Goal: Information Seeking & Learning: Find specific page/section

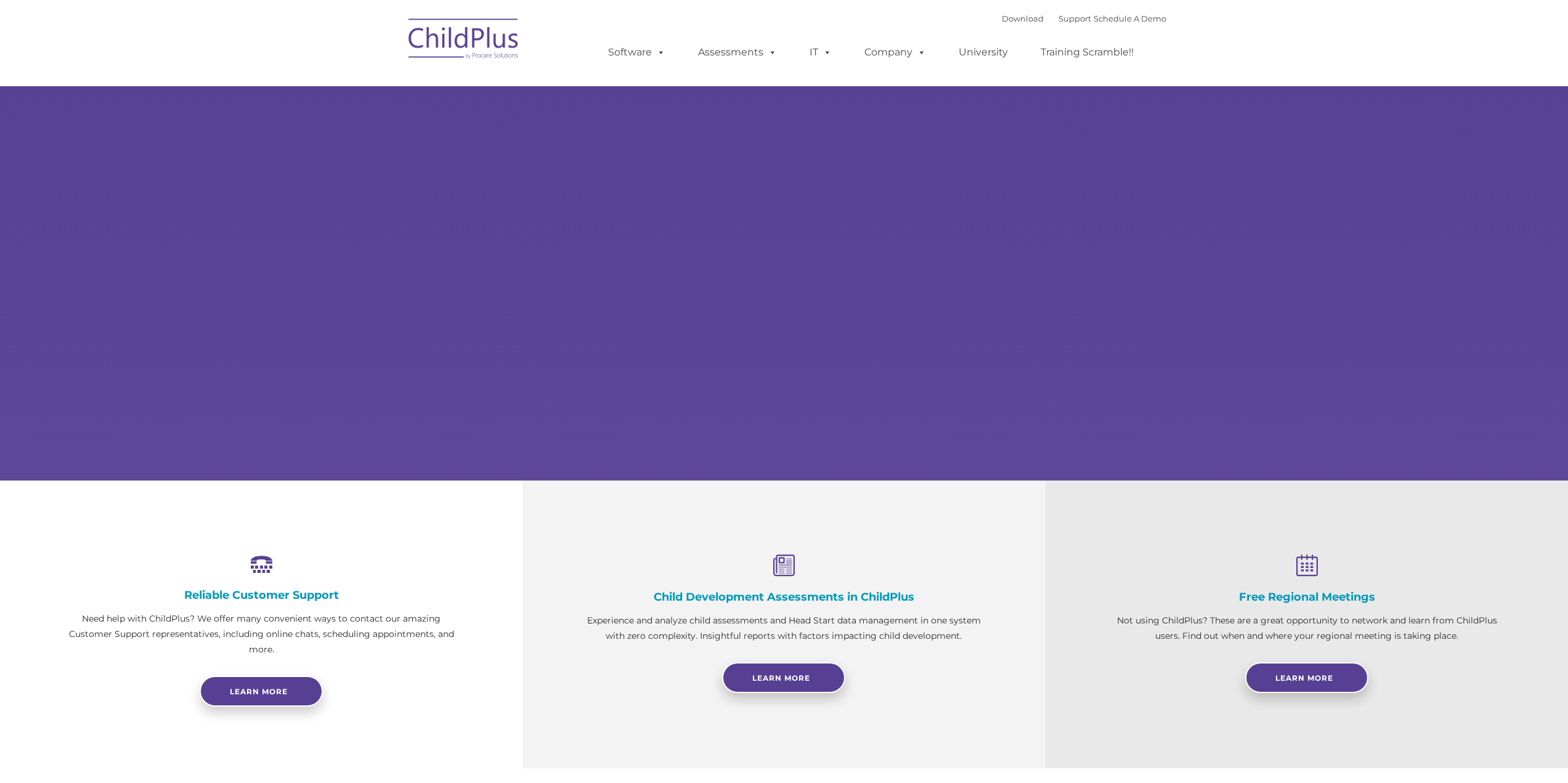
select select "MEDIUM"
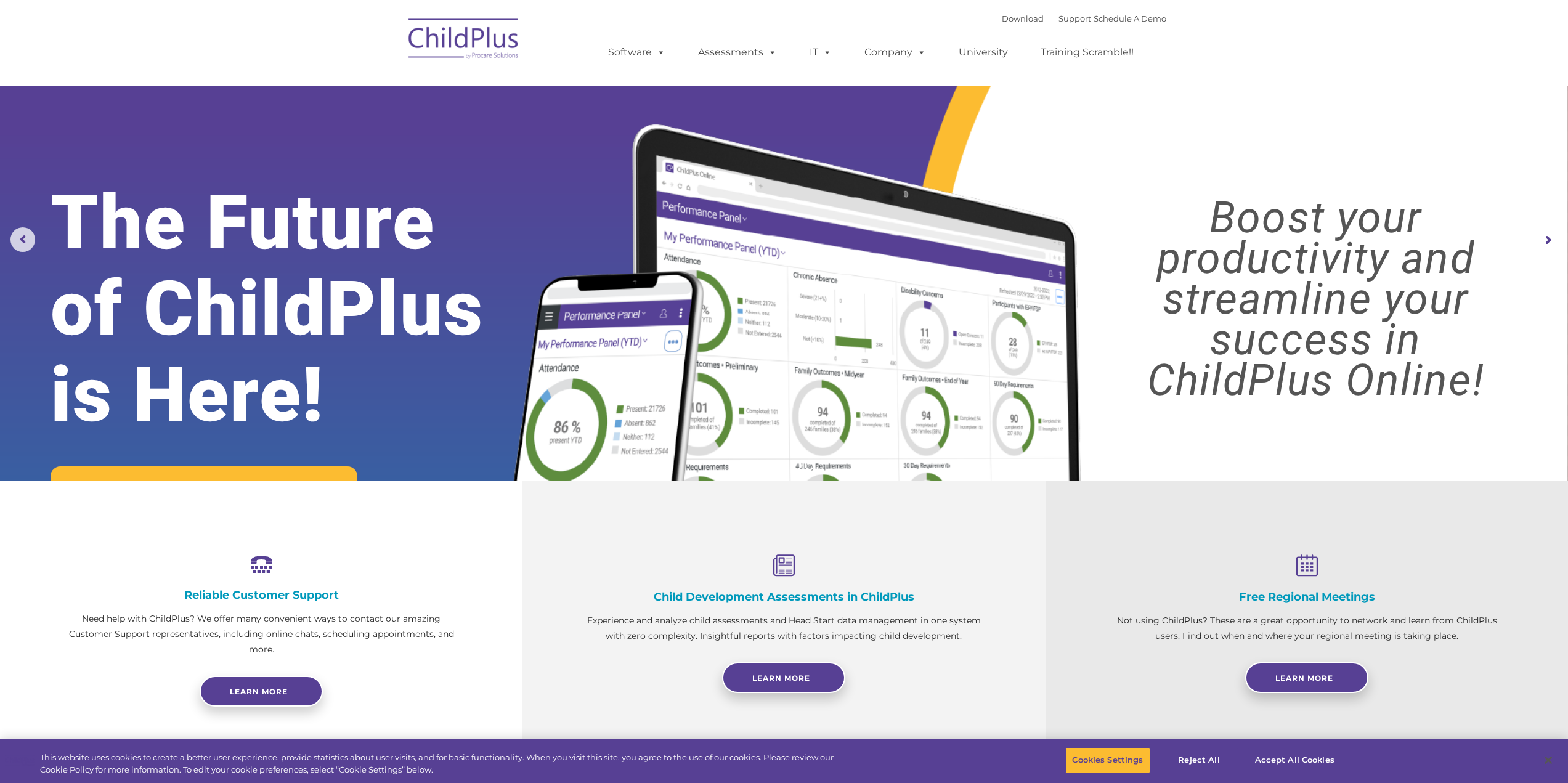
click at [448, 53] on img at bounding box center [464, 40] width 124 height 62
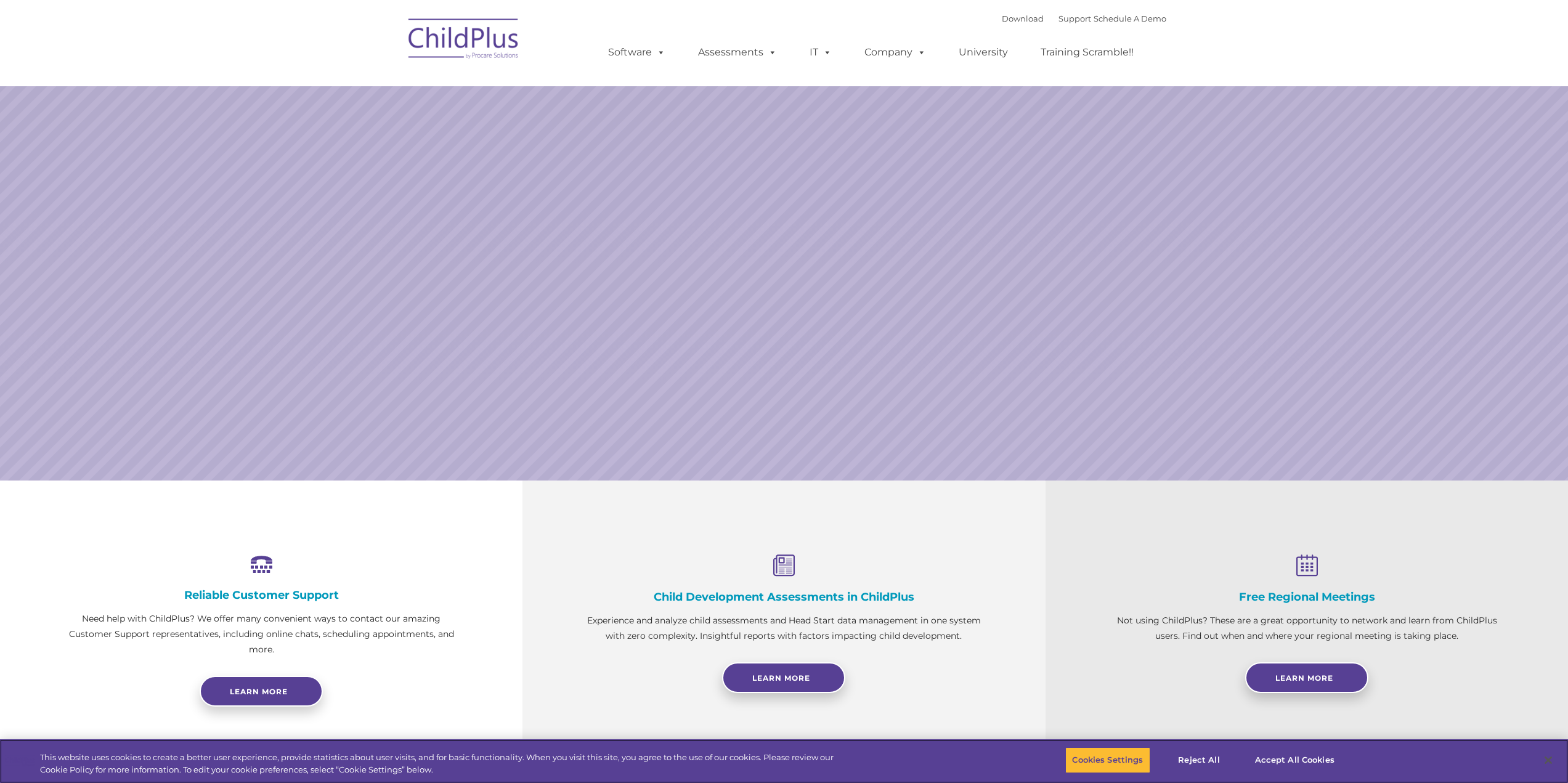
select select "MEDIUM"
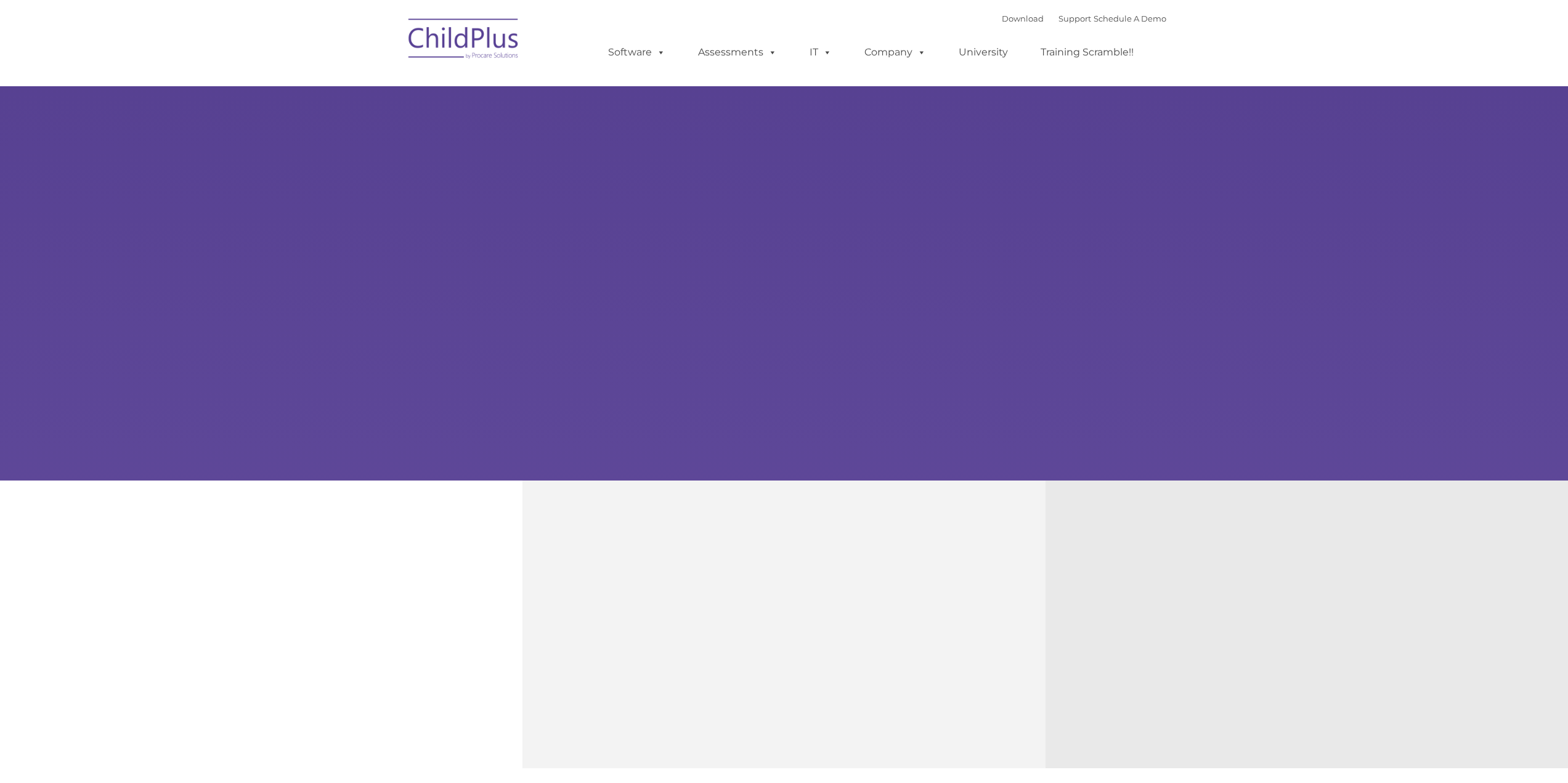
type input ""
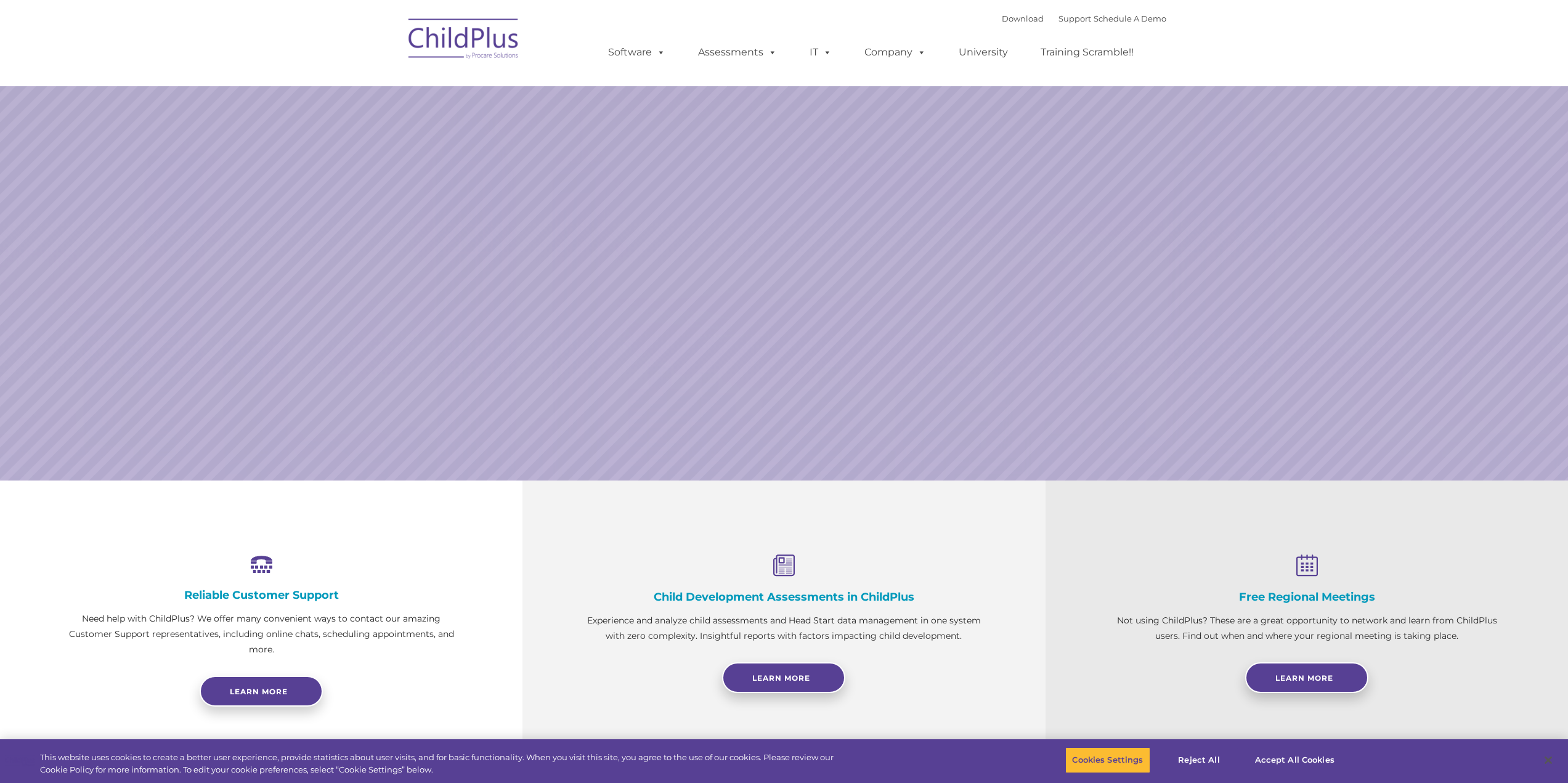
select select "MEDIUM"
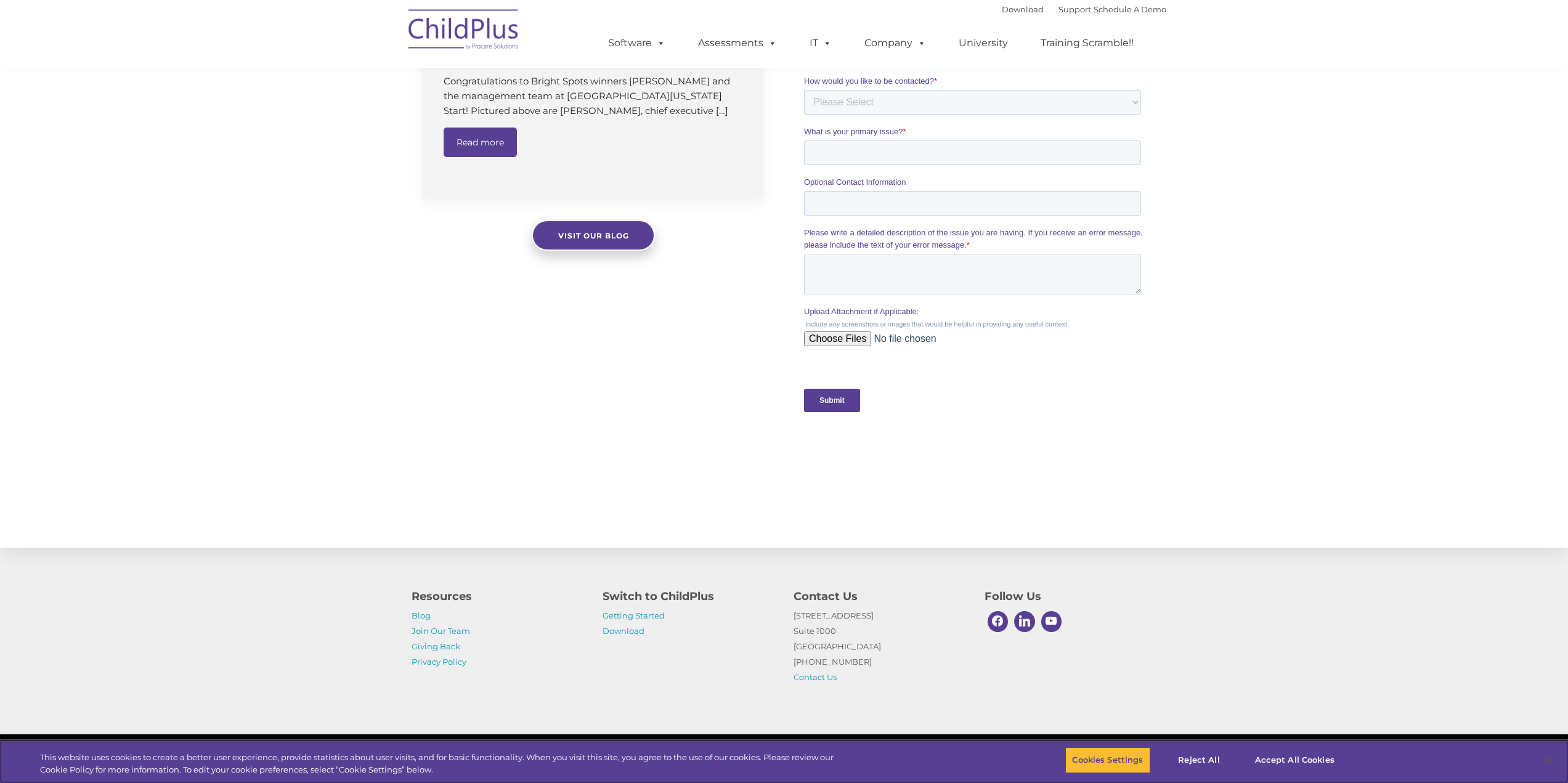
scroll to position [985, 0]
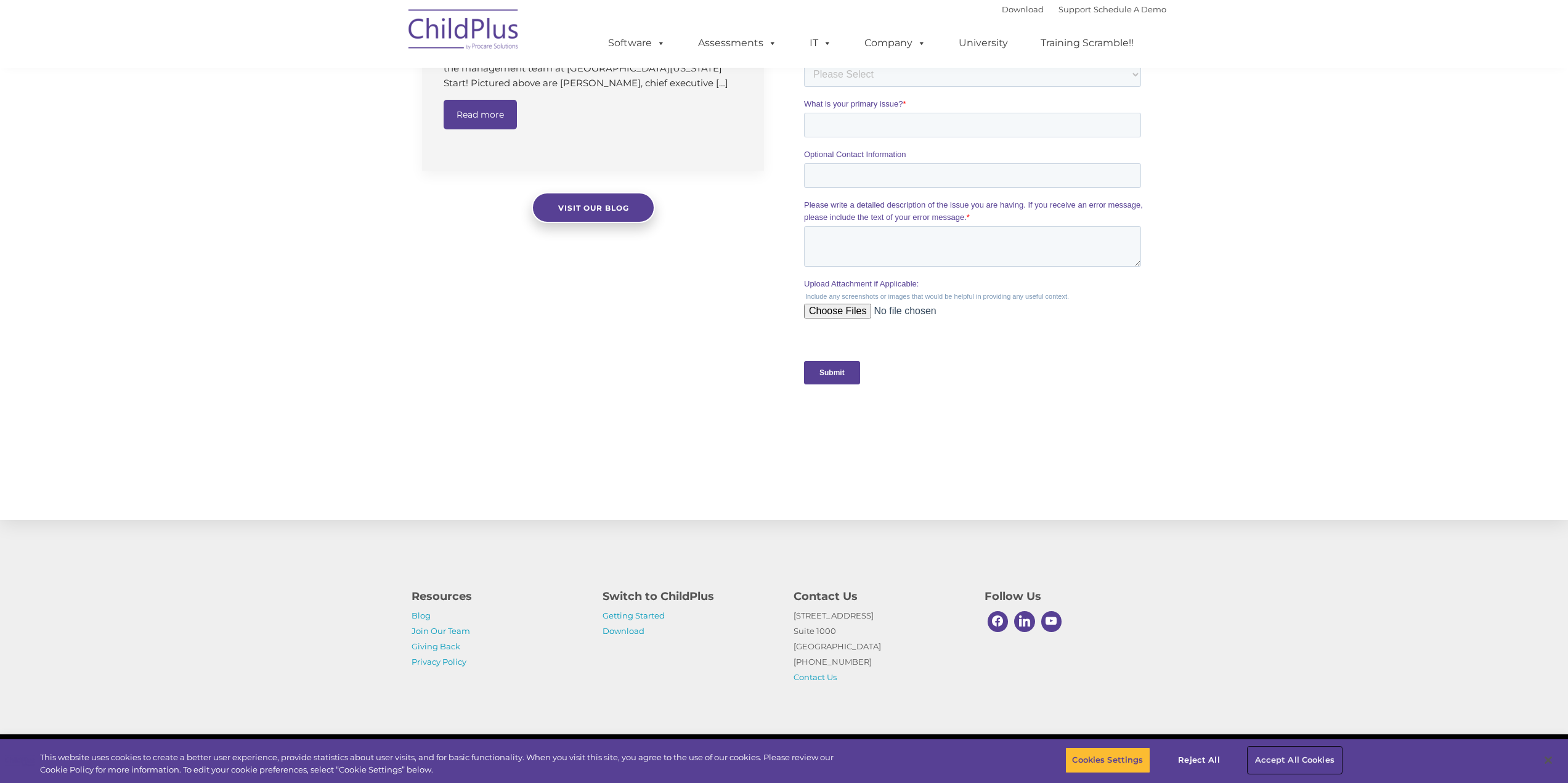
click at [1288, 763] on button "Accept All Cookies" at bounding box center [1295, 760] width 93 height 26
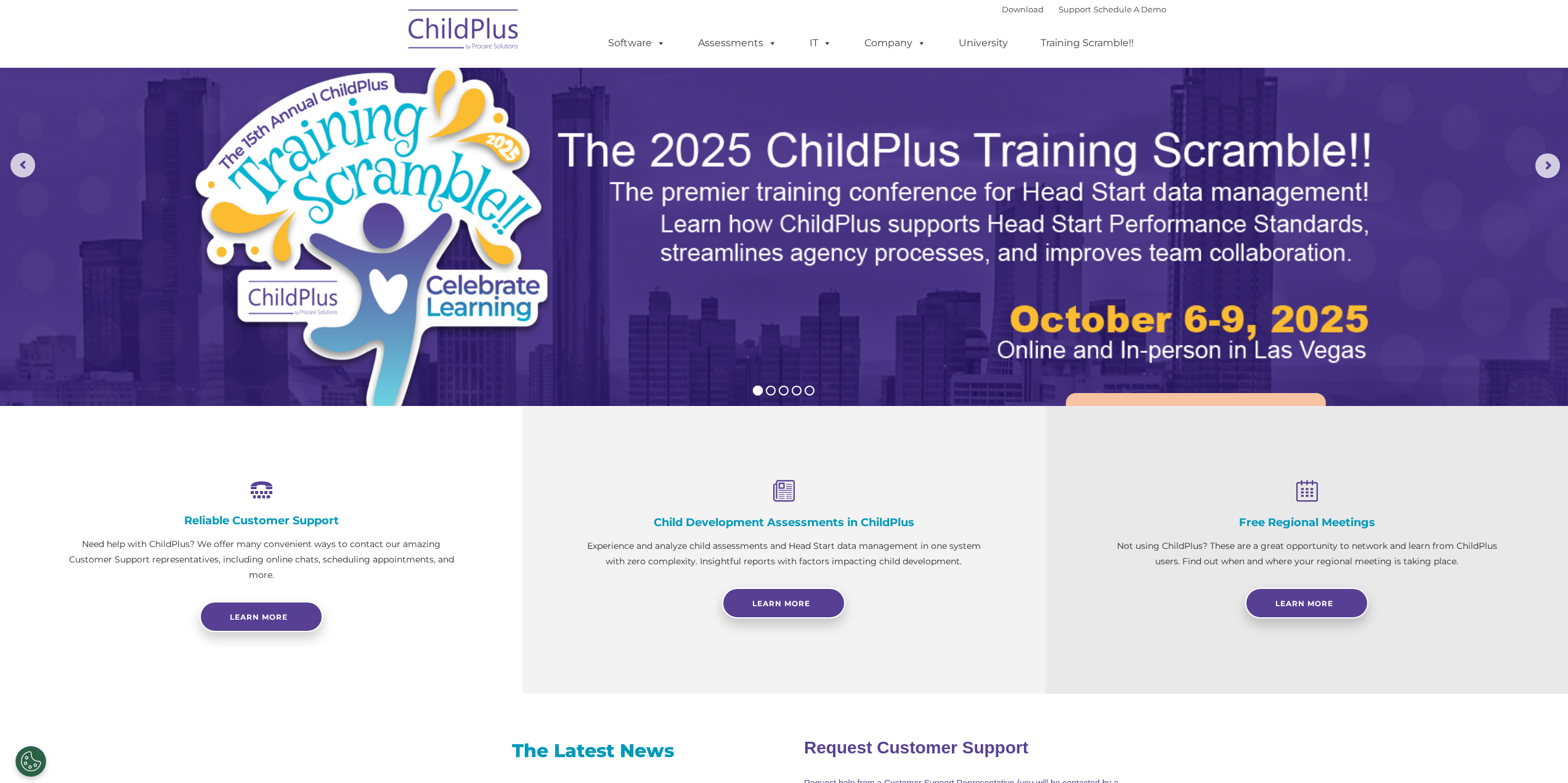
scroll to position [0, 0]
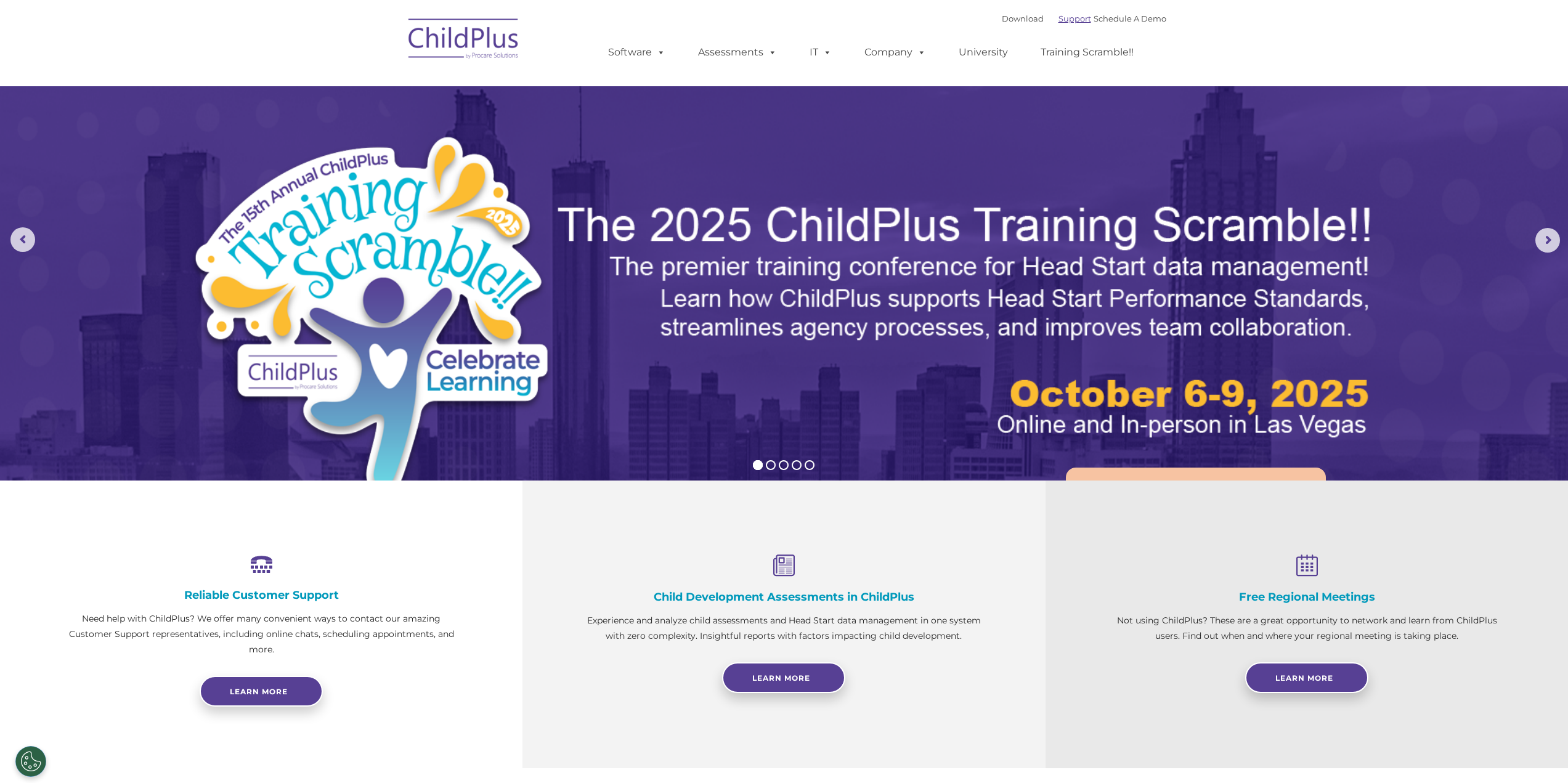
click at [1059, 18] on link "Support" at bounding box center [1075, 18] width 32 height 10
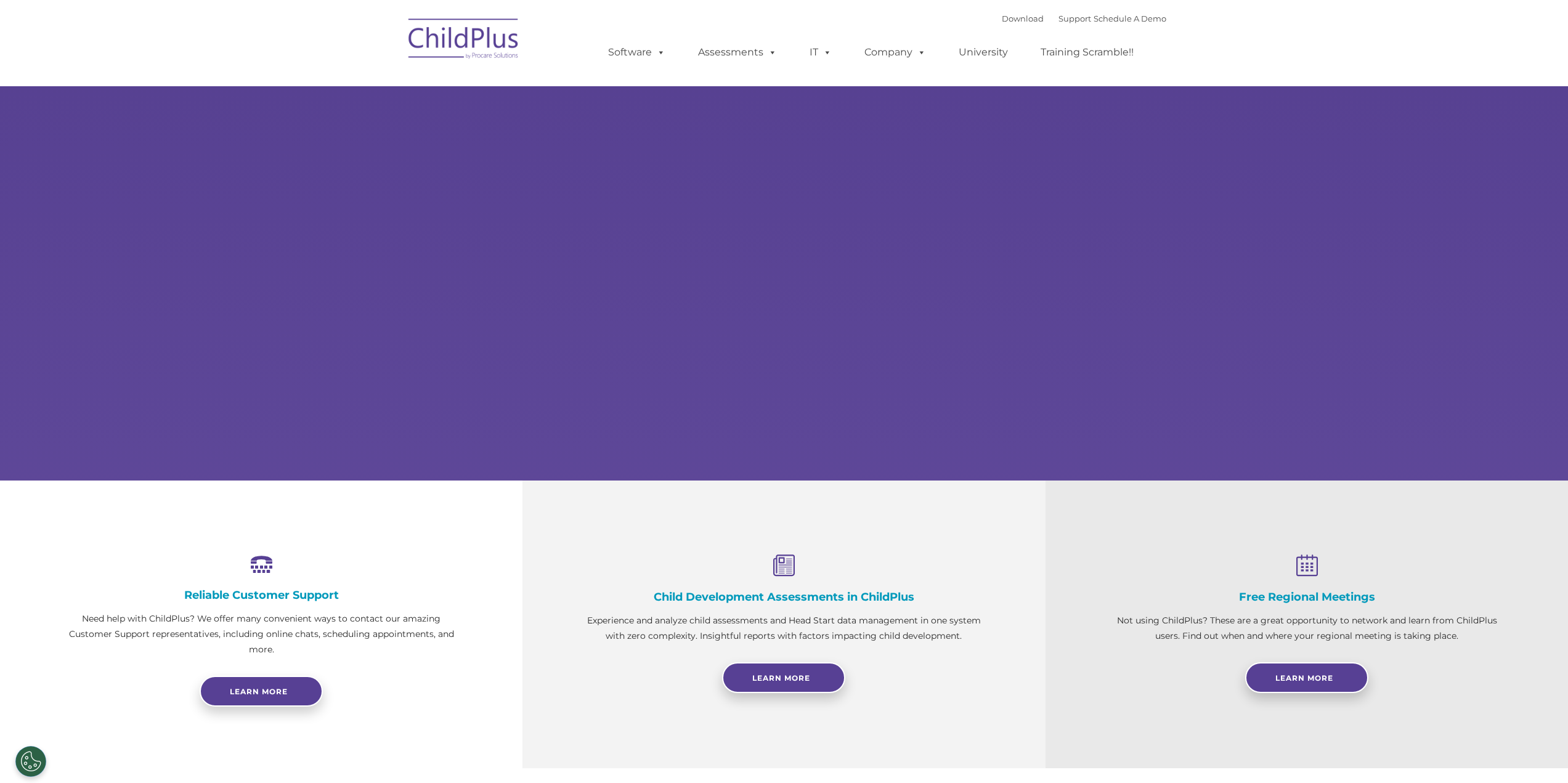
select select "MEDIUM"
